Goal: Task Accomplishment & Management: Manage account settings

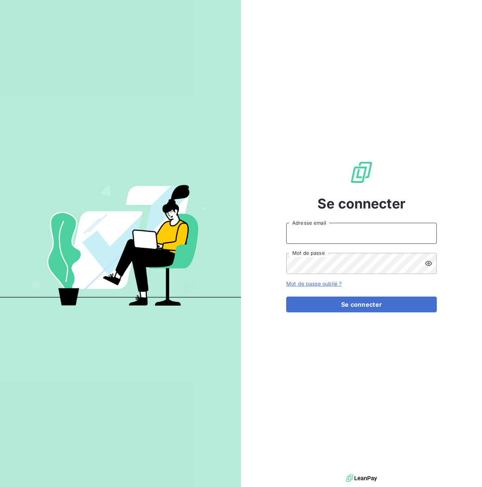
type input "[PERSON_NAME][EMAIL_ADDRESS][PERSON_NAME][DOMAIN_NAME]"
click at [378, 233] on input "[PERSON_NAME][EMAIL_ADDRESS][PERSON_NAME][DOMAIN_NAME]" at bounding box center [361, 233] width 150 height 21
click at [422, 160] on div "Se connecter steve.muccio@silog-location.fr Adresse email Mot de passe Mot de p…" at bounding box center [361, 236] width 150 height 473
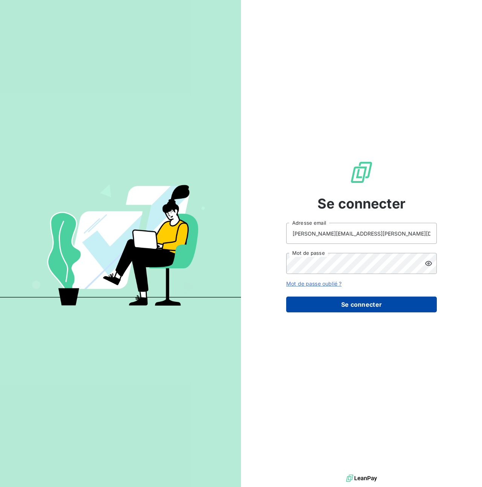
click at [352, 302] on button "Se connecter" at bounding box center [361, 304] width 150 height 16
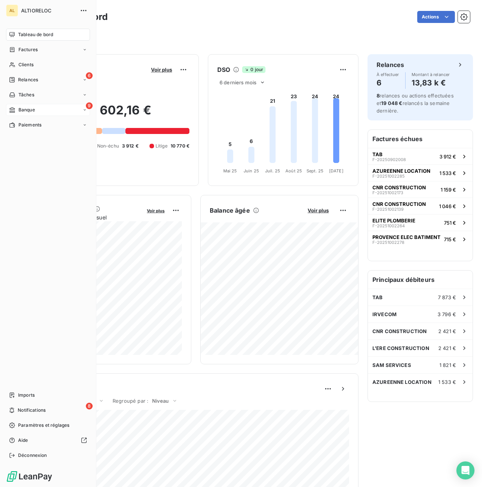
click at [38, 111] on div "9 Banque" at bounding box center [48, 110] width 84 height 12
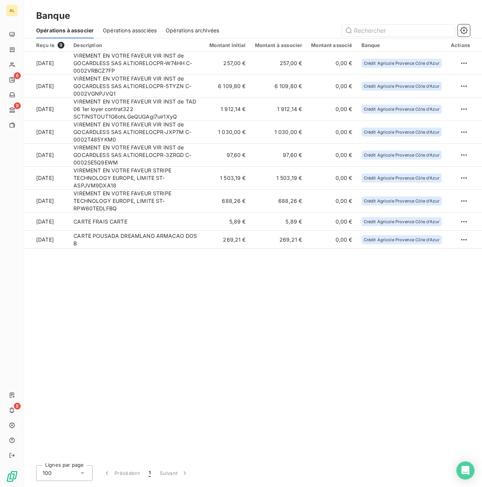
click at [148, 320] on div "Reçu le 9 Description Montant initial Montant à associer Montant associé Banque…" at bounding box center [252, 248] width 457 height 421
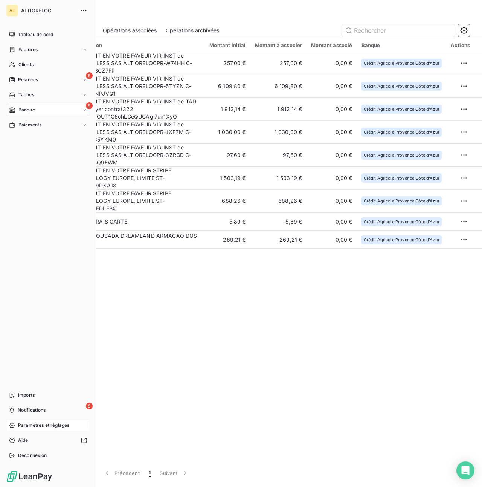
click at [41, 425] on span "Paramètres et réglages" at bounding box center [43, 425] width 51 height 7
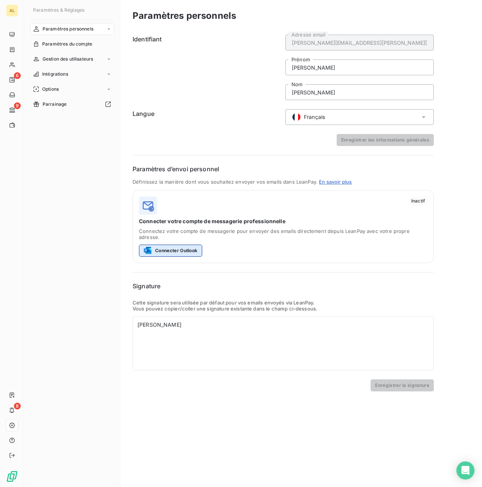
click at [188, 245] on button "Connecter Outlook" at bounding box center [170, 251] width 63 height 12
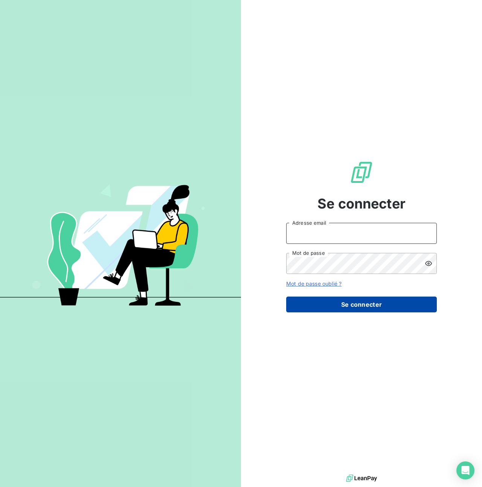
type input "[PERSON_NAME][EMAIL_ADDRESS][PERSON_NAME][DOMAIN_NAME]"
click at [352, 309] on button "Se connecter" at bounding box center [361, 304] width 150 height 16
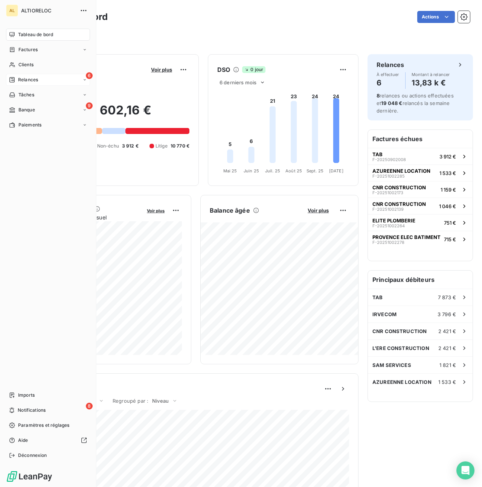
click at [32, 79] on span "Relances" at bounding box center [28, 79] width 20 height 7
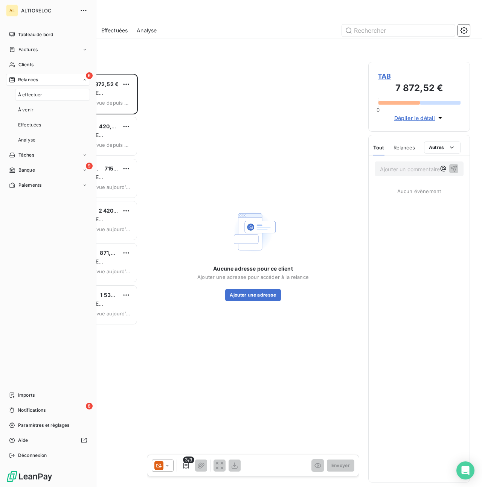
scroll to position [413, 102]
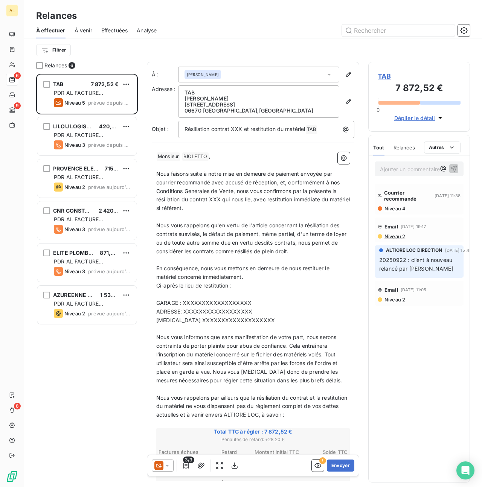
click at [168, 469] on div at bounding box center [163, 465] width 22 height 12
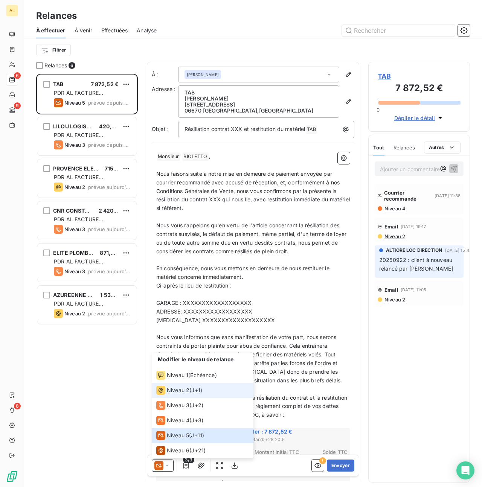
click at [177, 389] on span "Niveau 2" at bounding box center [178, 390] width 23 height 8
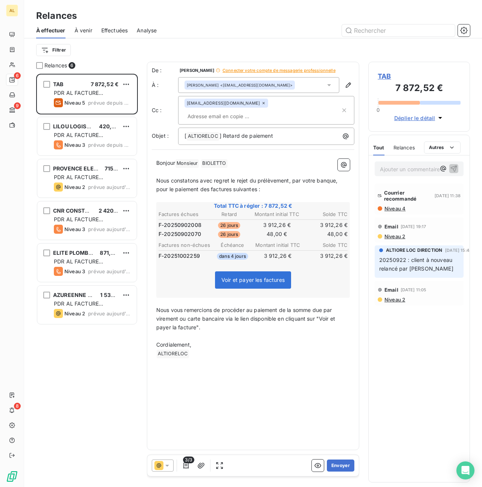
click at [216, 70] on icon at bounding box center [218, 70] width 4 height 4
click at [250, 71] on span "Connecter votre compte de messagerie professionnelle" at bounding box center [278, 70] width 113 height 5
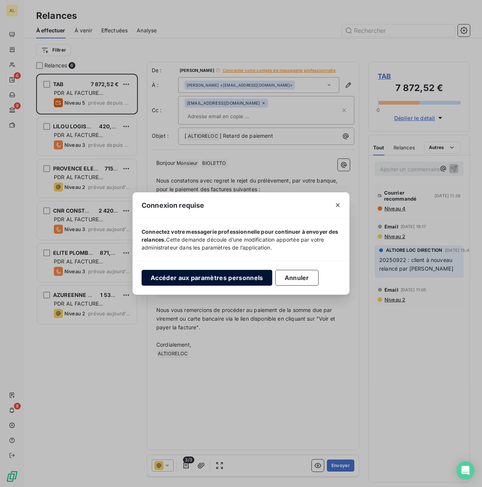
click at [248, 276] on button "Accéder aux paramètres personnels" at bounding box center [206, 278] width 131 height 16
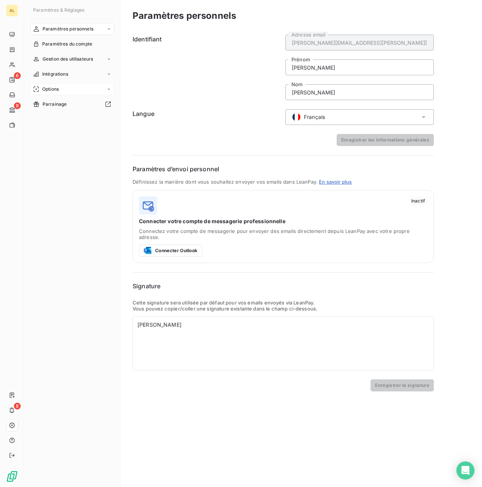
click at [59, 87] on div "Options" at bounding box center [72, 89] width 84 height 12
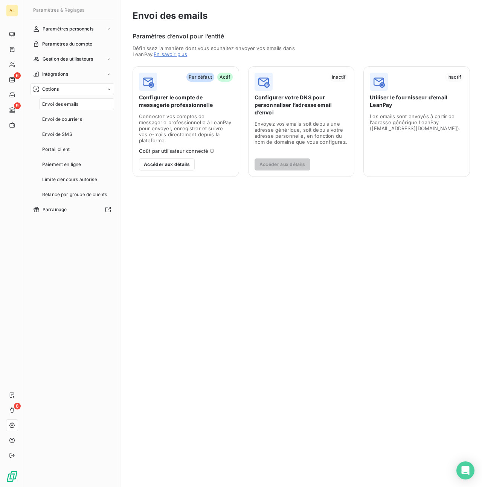
click at [410, 105] on span "Utiliser le fournisseur d’email LeanPay" at bounding box center [416, 101] width 94 height 15
click at [298, 97] on span "Configurer votre DNS pour personnaliser l’adresse email d’envoi" at bounding box center [301, 105] width 94 height 23
click at [466, 469] on icon "Open Intercom Messenger" at bounding box center [464, 470] width 9 height 10
click at [406, 239] on div "Envoi des emails Paramètres d’envoi pour l’entité Définissez la manière dont vo…" at bounding box center [300, 243] width 361 height 487
click at [327, 364] on div "Envoi des emails Paramètres d’envoi pour l’entité Définissez la manière dont vo…" at bounding box center [300, 243] width 361 height 487
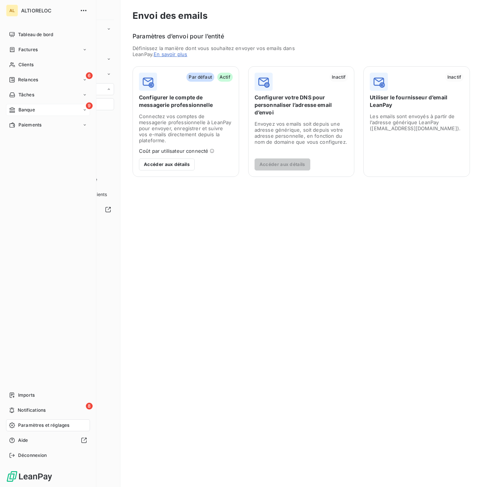
click at [27, 109] on span "Banque" at bounding box center [26, 109] width 17 height 7
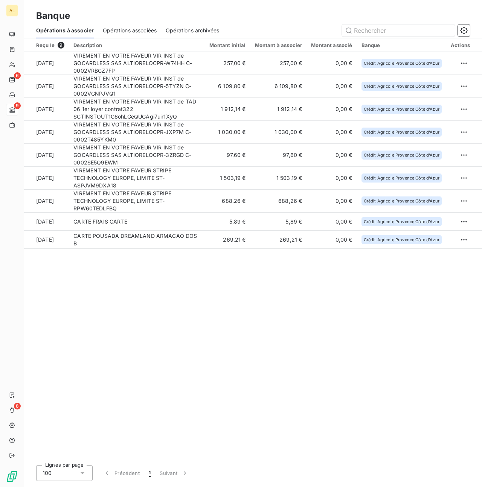
click at [222, 329] on div "Reçu le 9 Description Montant initial Montant à associer Montant associé Banque…" at bounding box center [252, 248] width 457 height 421
